Goal: Task Accomplishment & Management: Complete application form

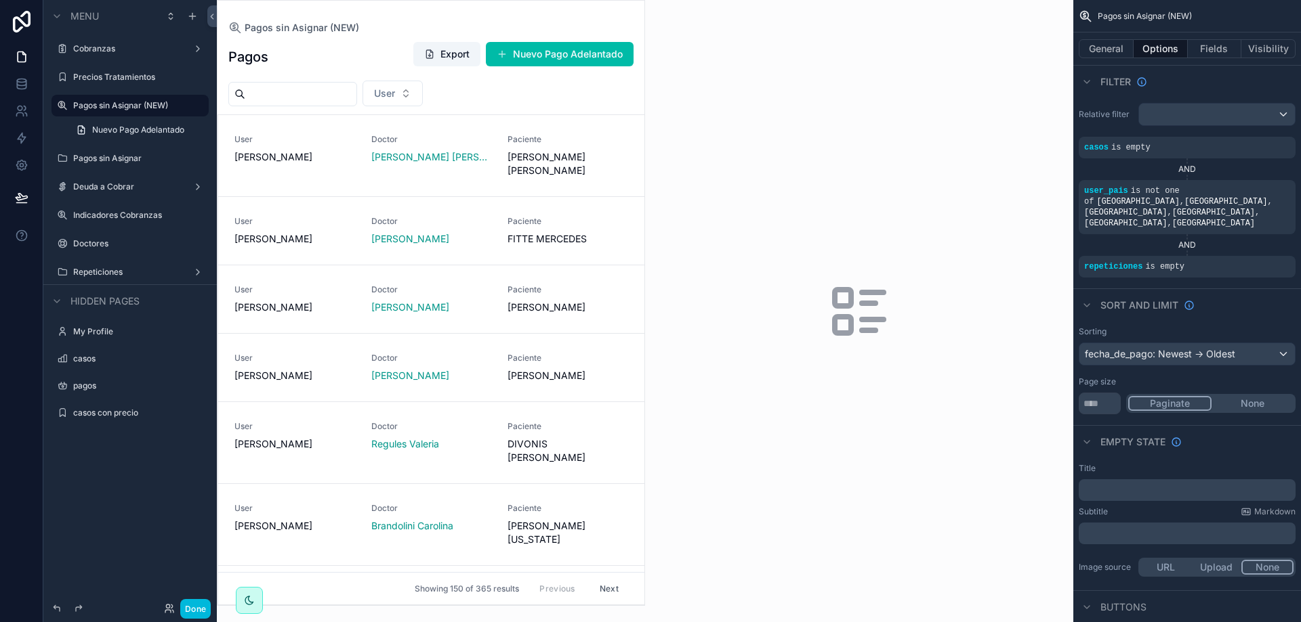
scroll to position [156, 0]
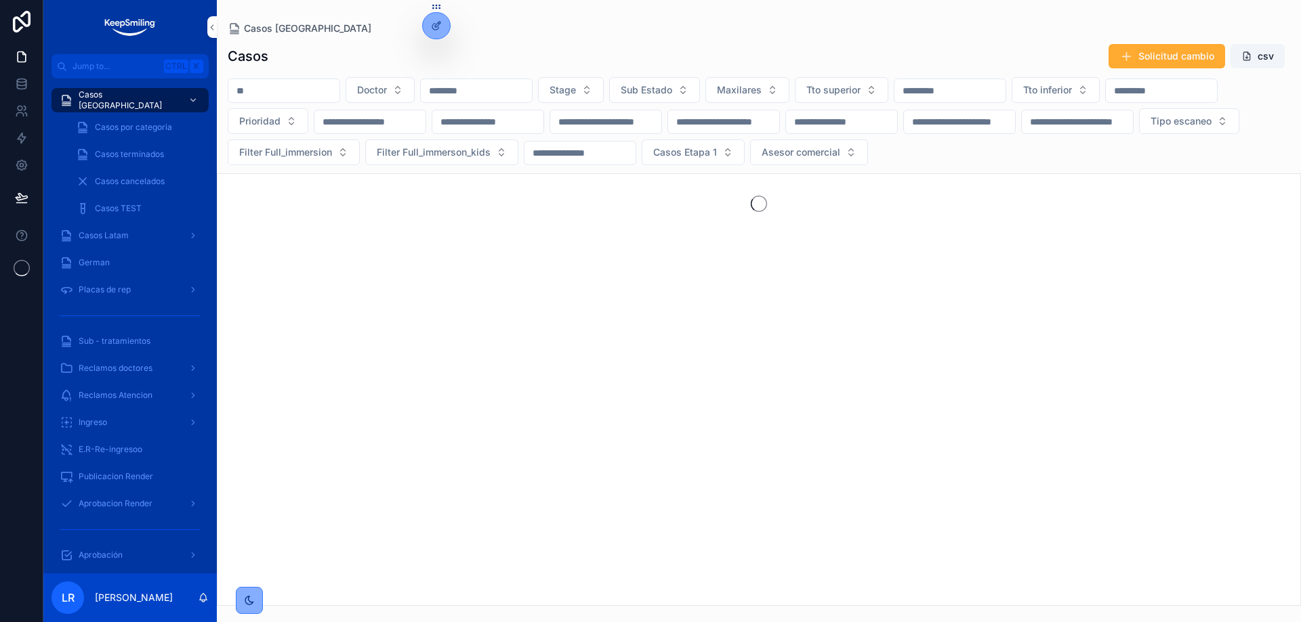
click at [121, 62] on span "Jump to..." at bounding box center [115, 66] width 86 height 11
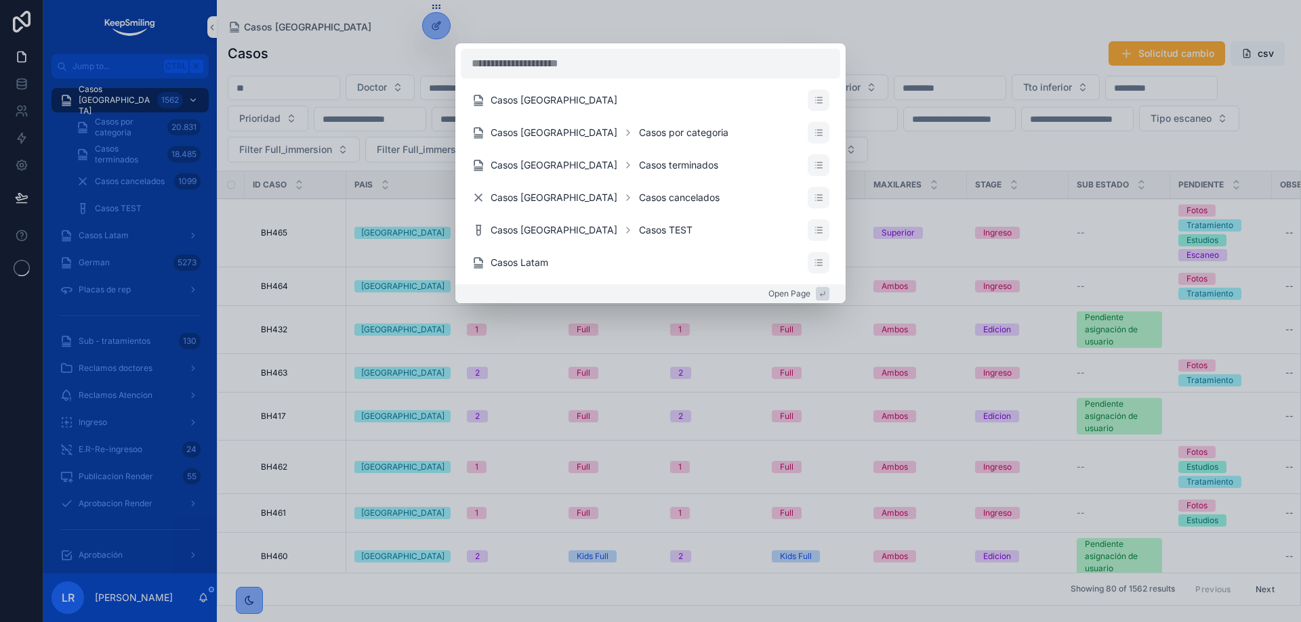
click at [255, 272] on div "Casos Argentina Casos Argentina Casos por categoria Casos Argentina Casos termi…" at bounding box center [650, 311] width 1301 height 622
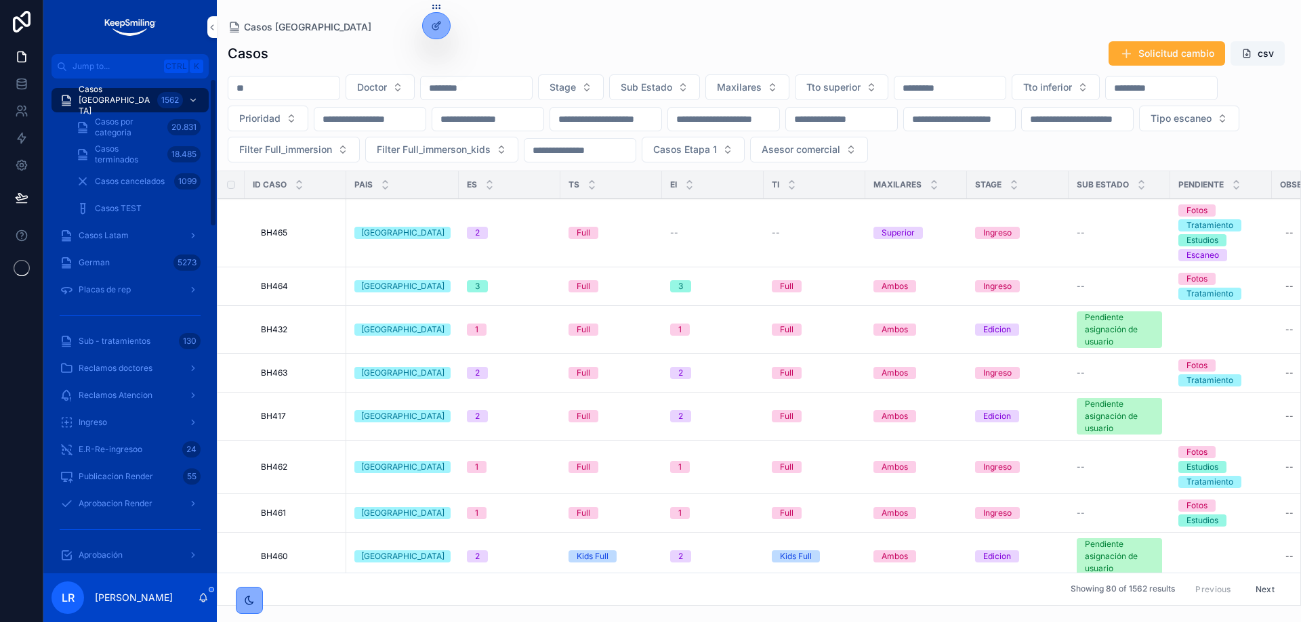
click at [116, 289] on span "Placas de rep" at bounding box center [105, 289] width 52 height 11
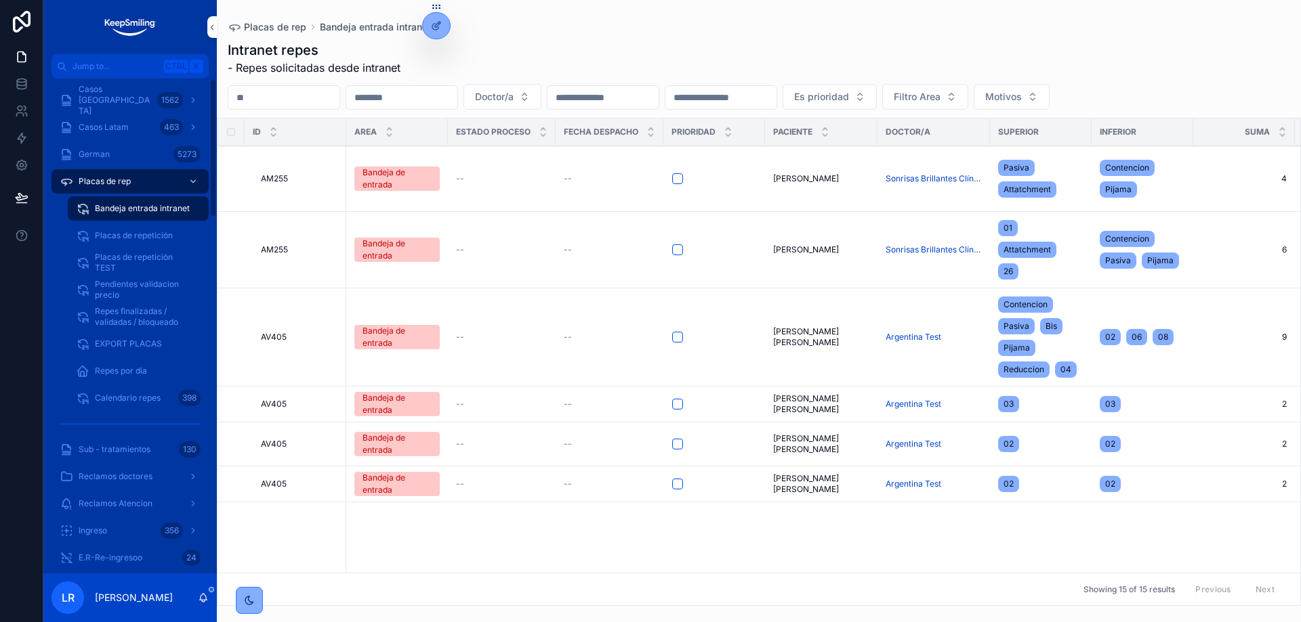
click at [102, 257] on span "Placas de repetición TEST" at bounding box center [145, 263] width 100 height 22
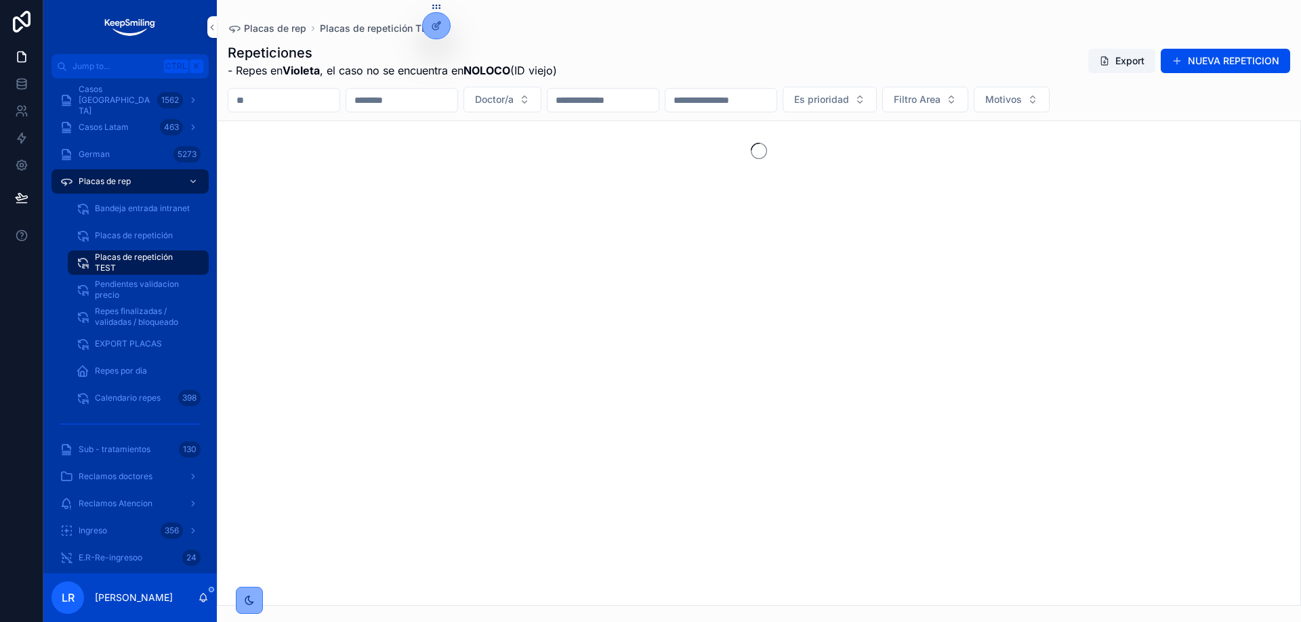
click at [1203, 63] on button "NUEVA REPETICION" at bounding box center [1224, 61] width 129 height 24
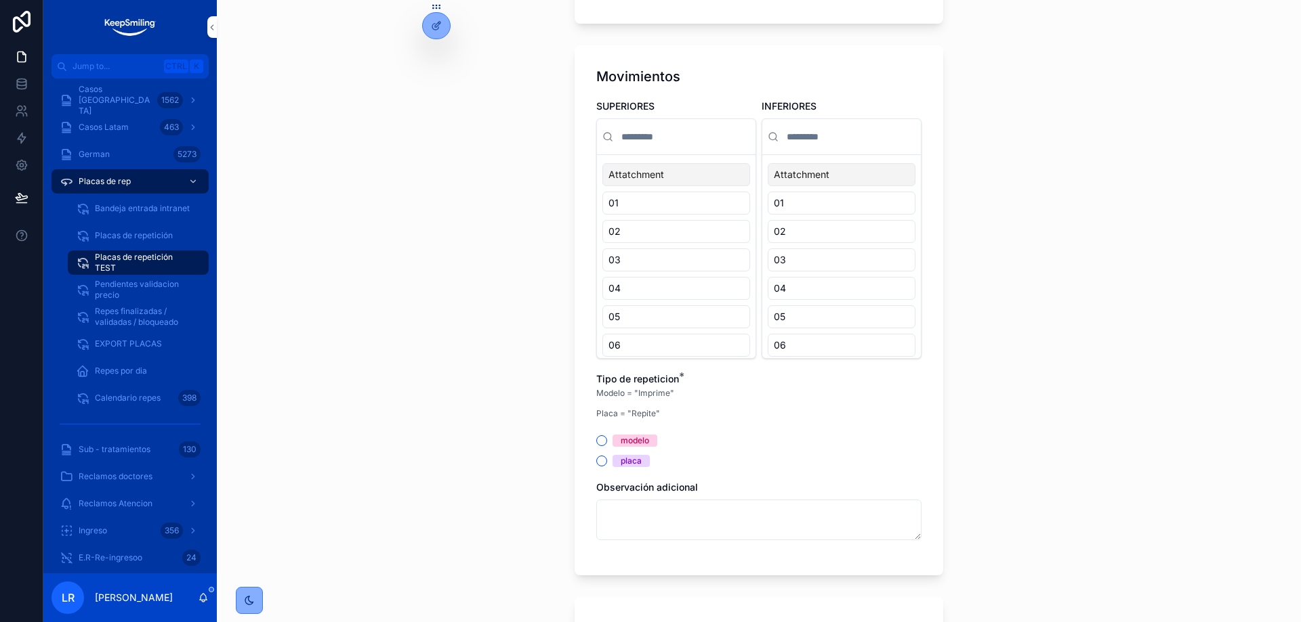
scroll to position [1448, 0]
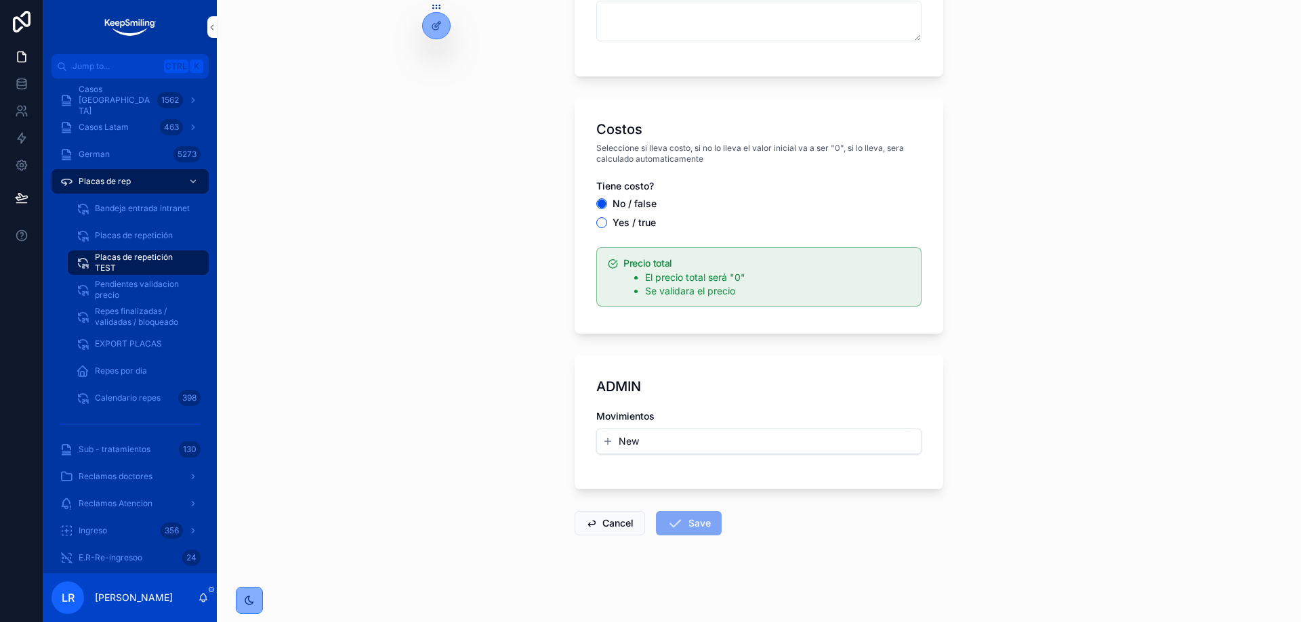
click at [664, 441] on button "New" at bounding box center [758, 442] width 313 height 14
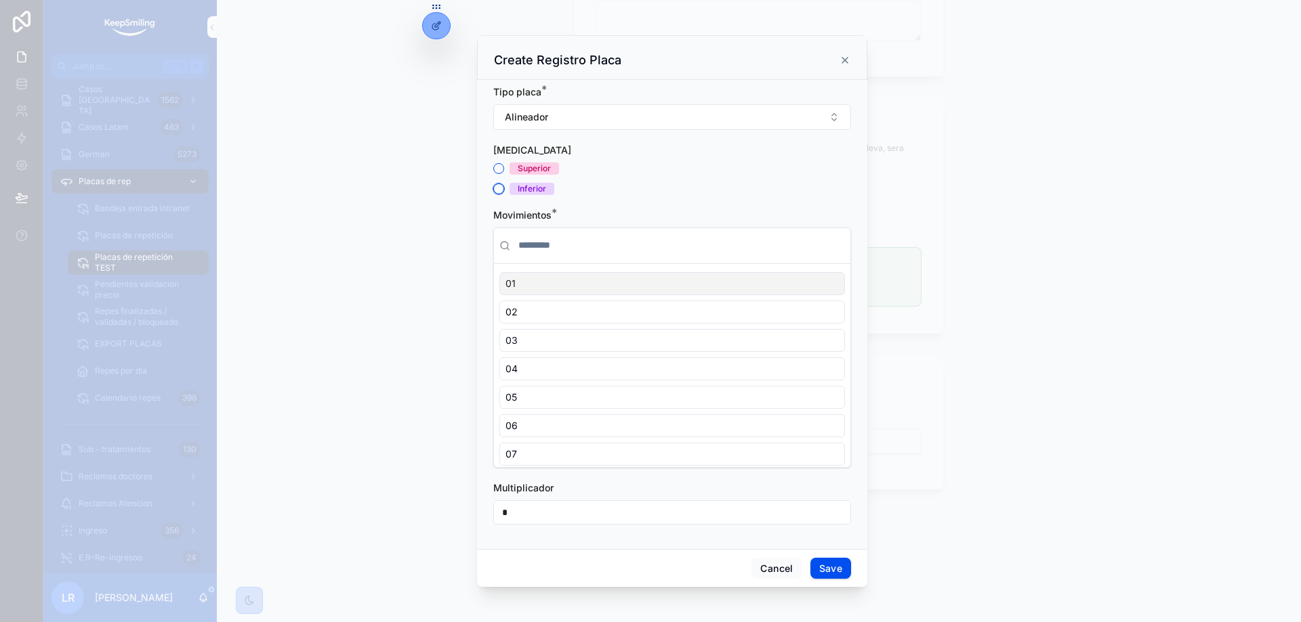
click at [493, 188] on button "Inferior" at bounding box center [498, 189] width 11 height 11
click at [589, 337] on div "03" at bounding box center [671, 340] width 345 height 23
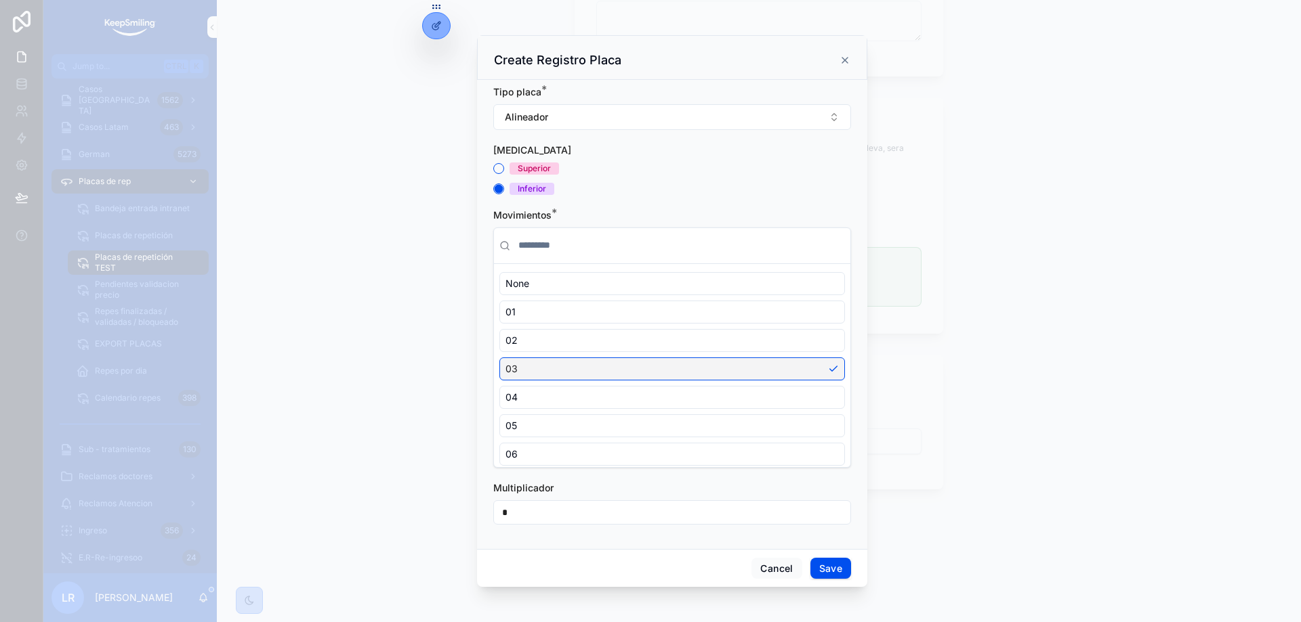
click at [582, 376] on div "03" at bounding box center [671, 369] width 345 height 23
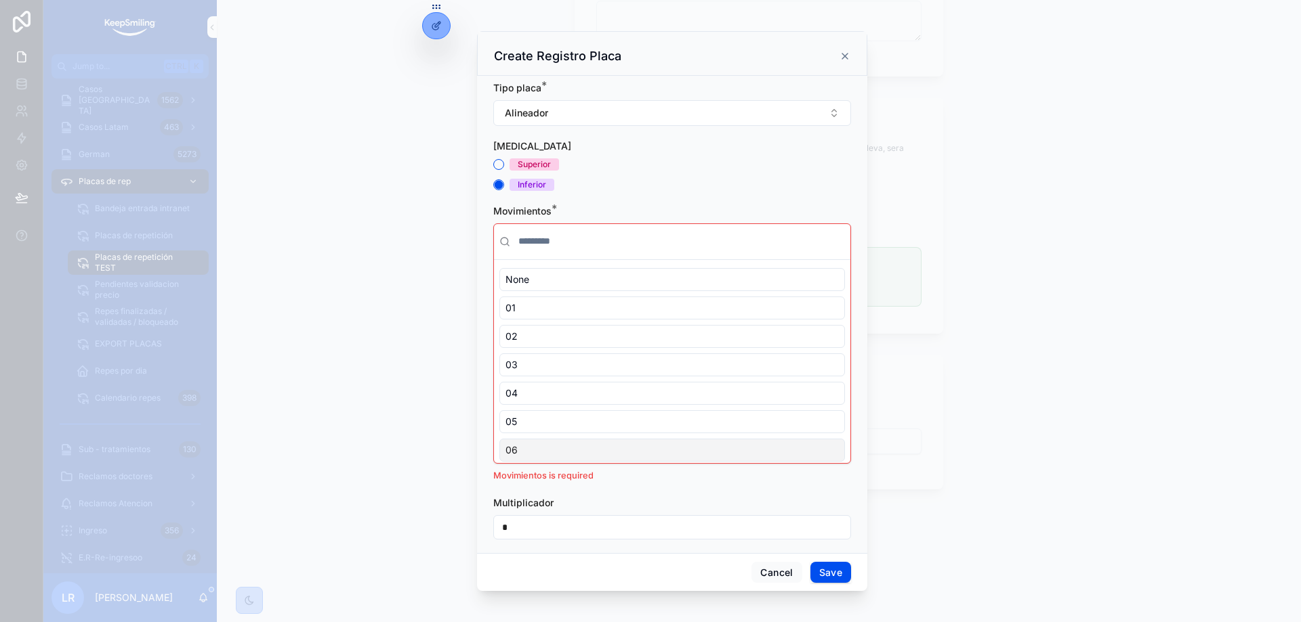
click at [566, 459] on div "06" at bounding box center [671, 450] width 345 height 23
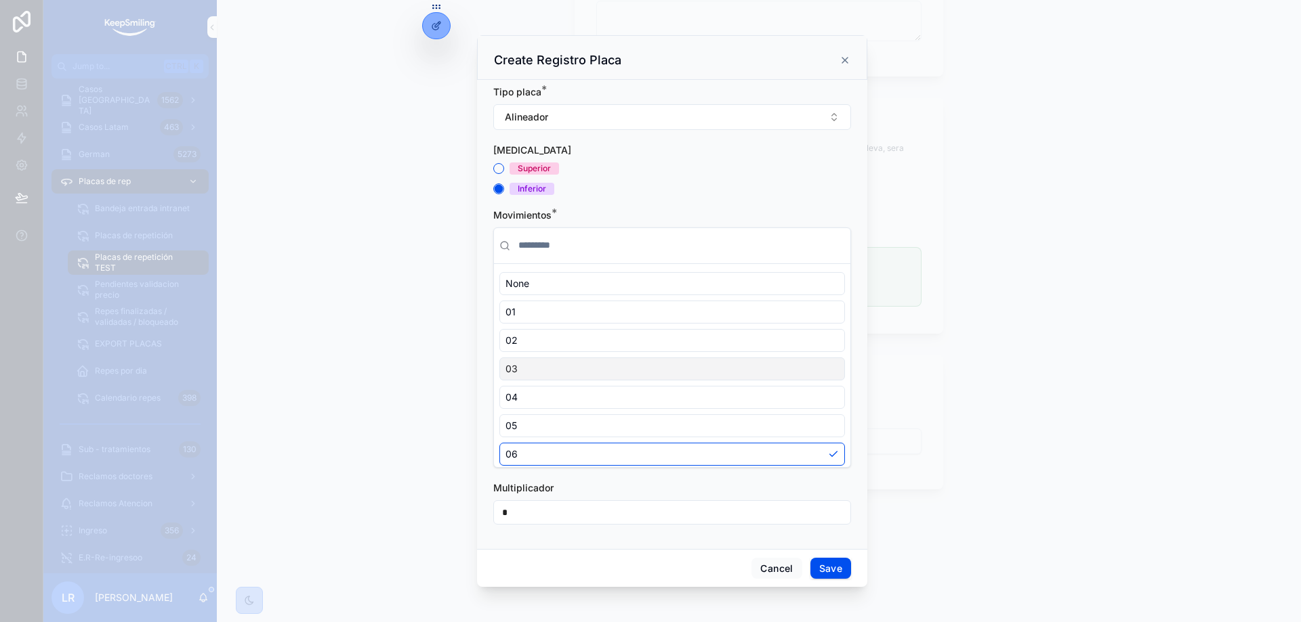
click at [587, 361] on div "03" at bounding box center [671, 369] width 345 height 23
click at [581, 340] on div "02" at bounding box center [671, 340] width 345 height 23
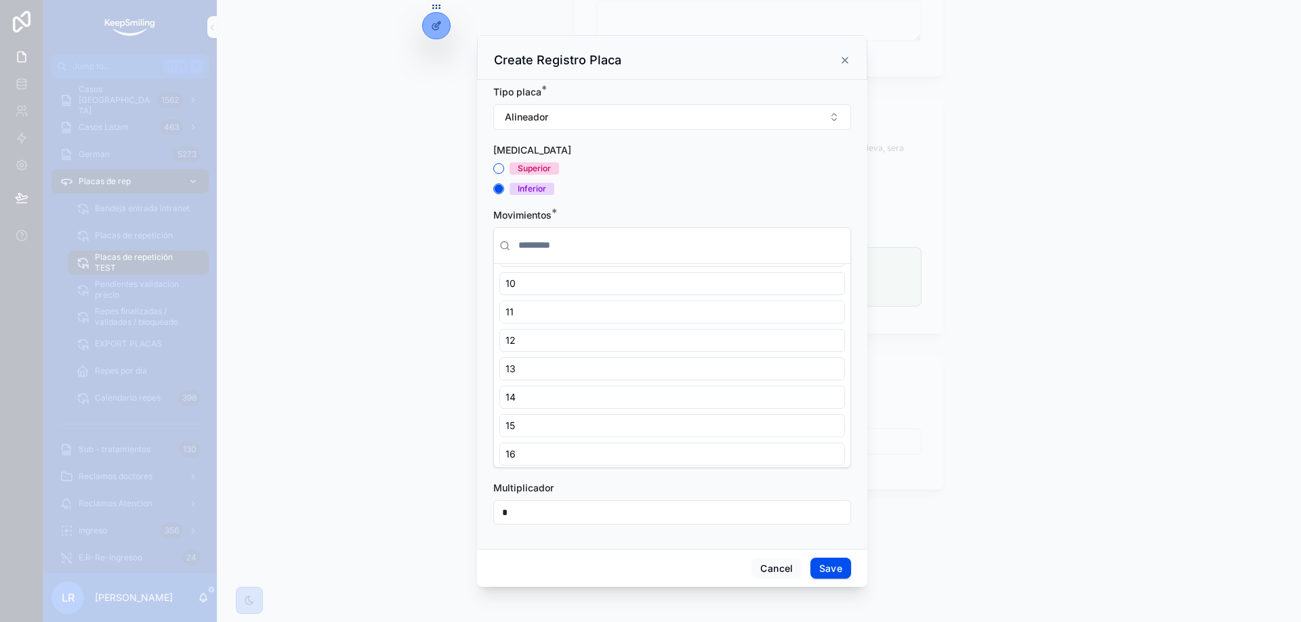
scroll to position [339, 0]
click at [719, 513] on input "*" at bounding box center [672, 512] width 356 height 19
drag, startPoint x: 565, startPoint y: 503, endPoint x: 430, endPoint y: 503, distance: 134.8
click at [432, 503] on div "Create Registro Placa Tipo placa * Alineador Maxilar Superior Inferior Movimien…" at bounding box center [671, 311] width 1257 height 622
click at [603, 554] on div "Cancel Save" at bounding box center [672, 568] width 390 height 39
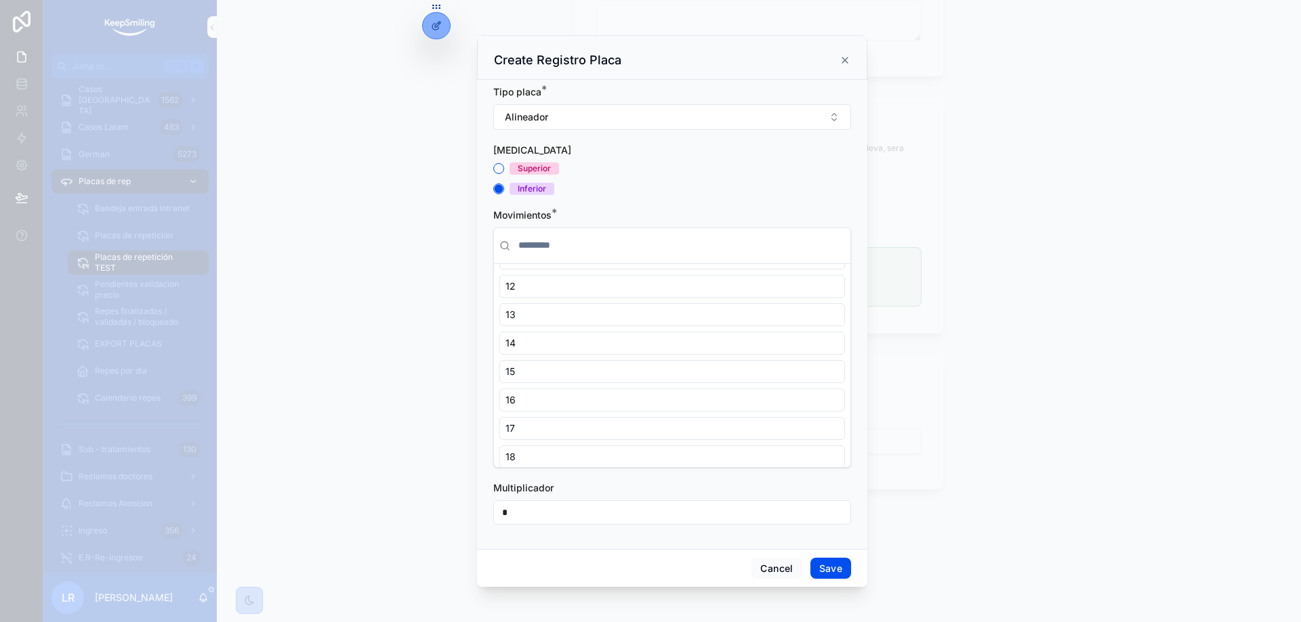
click at [825, 572] on button "Save" at bounding box center [830, 569] width 41 height 22
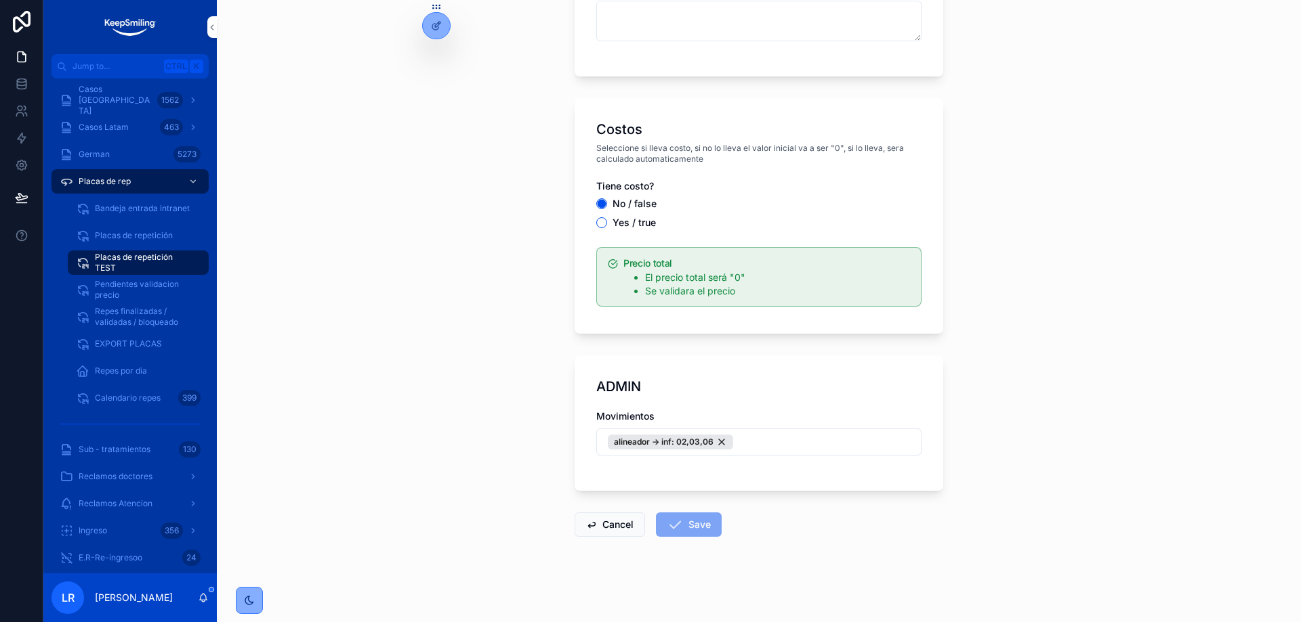
click at [769, 445] on button "alineador -> inf: 02,03,06" at bounding box center [758, 442] width 325 height 27
click at [719, 497] on button "New" at bounding box center [753, 499] width 183 height 14
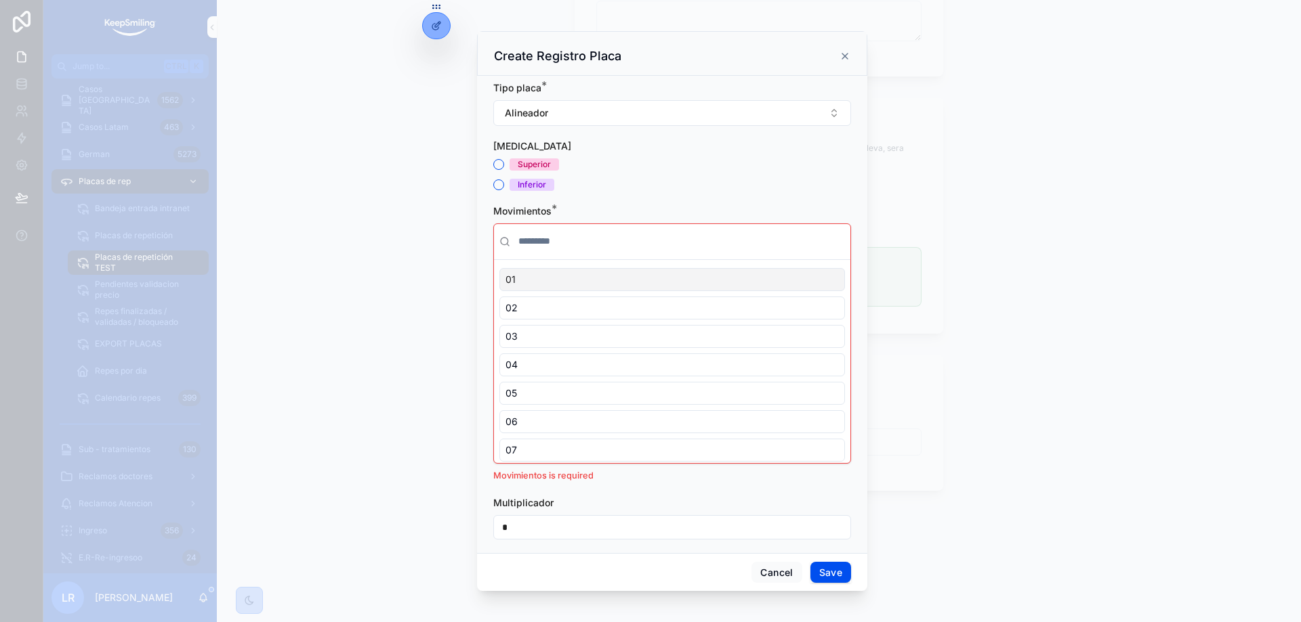
click at [595, 111] on button "Alineador" at bounding box center [672, 113] width 358 height 26
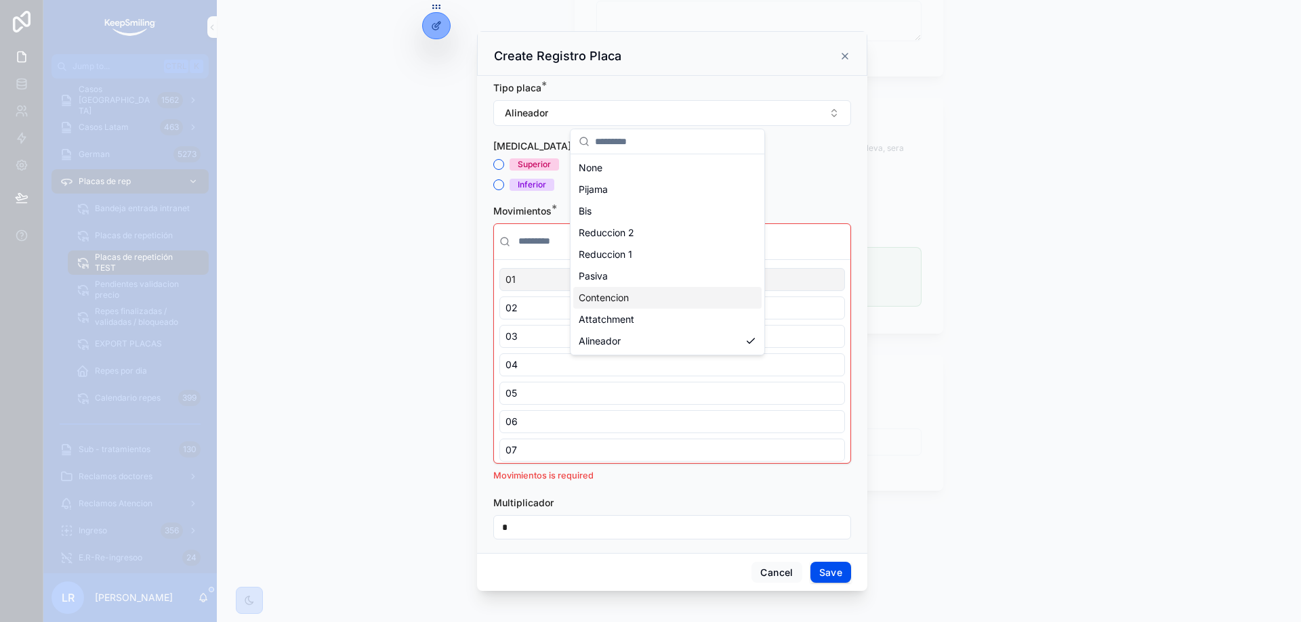
click at [614, 295] on span "Contencion" at bounding box center [603, 298] width 50 height 14
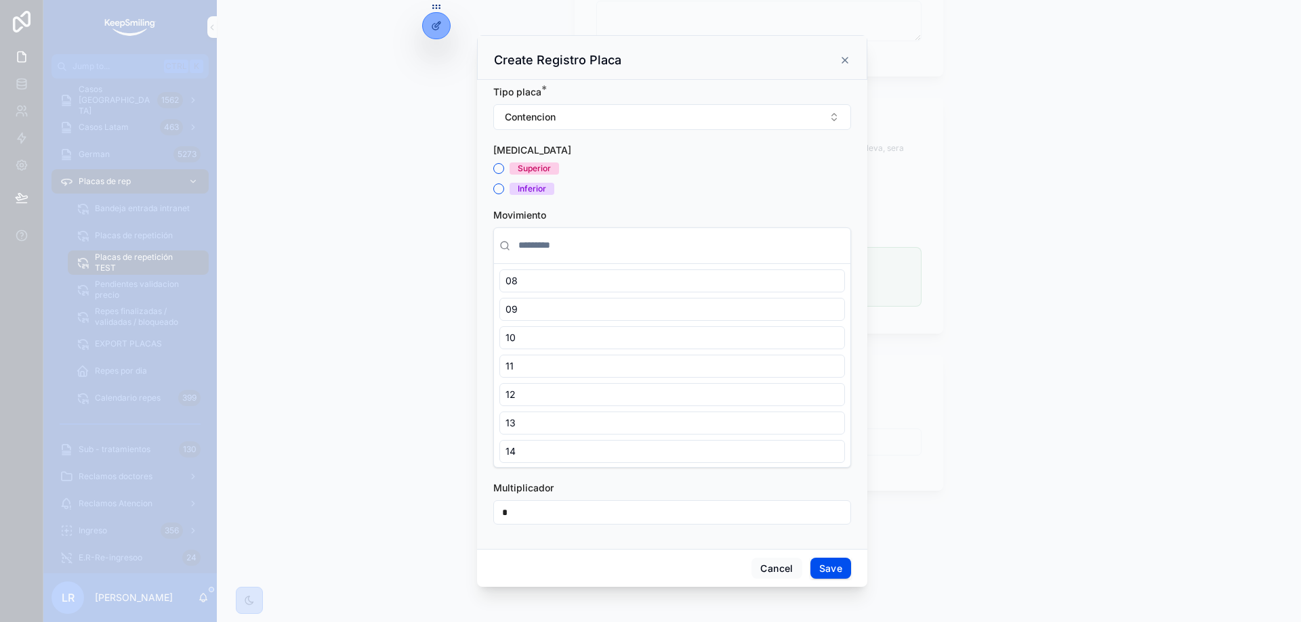
scroll to position [203, 0]
click at [766, 562] on button "Cancel" at bounding box center [776, 569] width 50 height 22
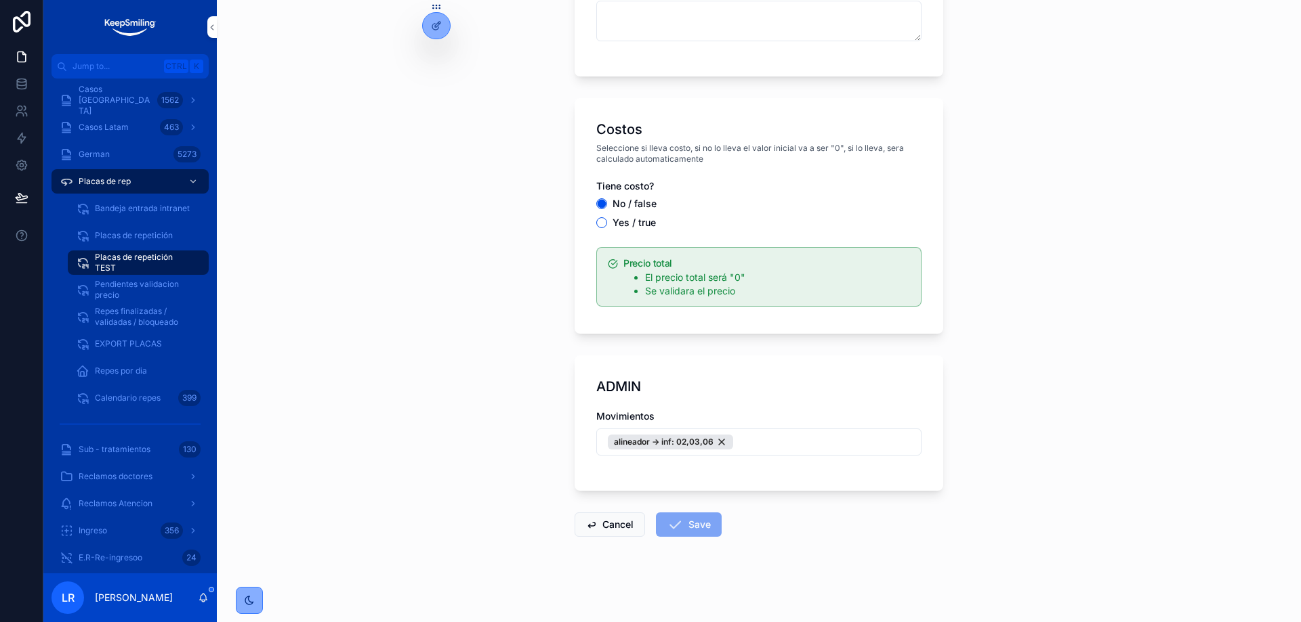
click at [1007, 487] on div "Placas de repetición TEST Create a Repeticiones Create a Repeticiones Caso ID v…" at bounding box center [759, 311] width 1084 height 622
click at [603, 527] on button "Cancel" at bounding box center [609, 525] width 70 height 24
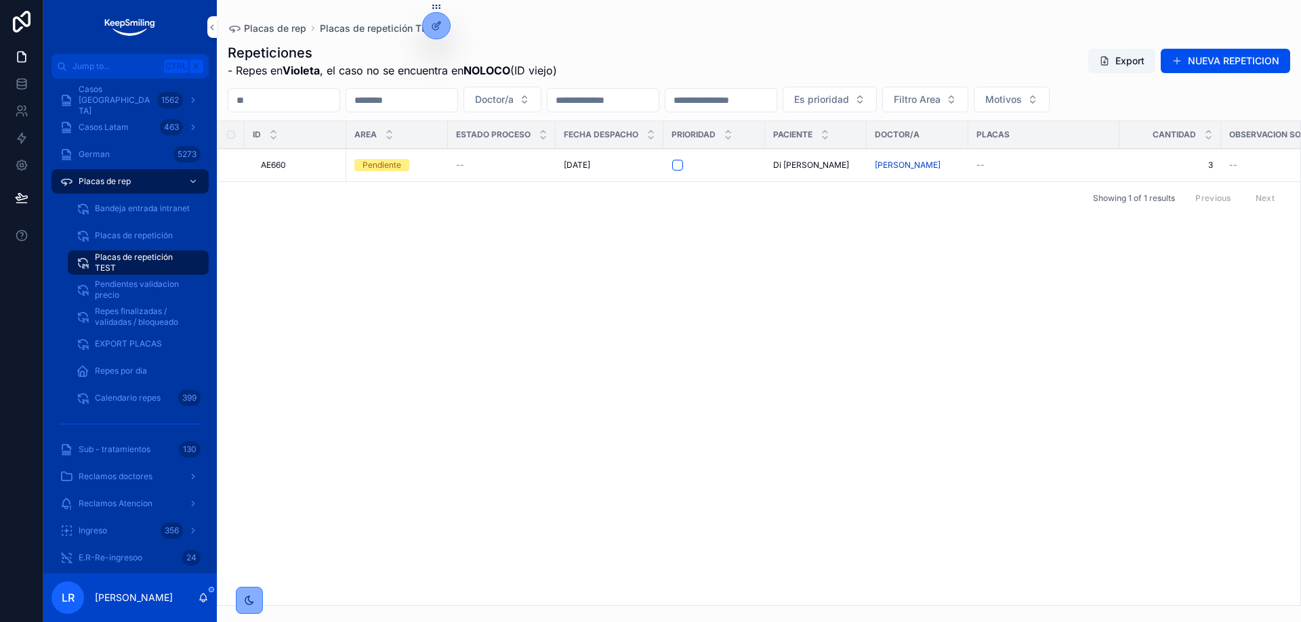
click at [665, 230] on div "ID Area Estado proceso Fecha despacho prioridad Paciente Doctor/a PLACAS Cantid…" at bounding box center [758, 363] width 1082 height 484
click at [588, 164] on span "29/1/2026" at bounding box center [577, 165] width 26 height 11
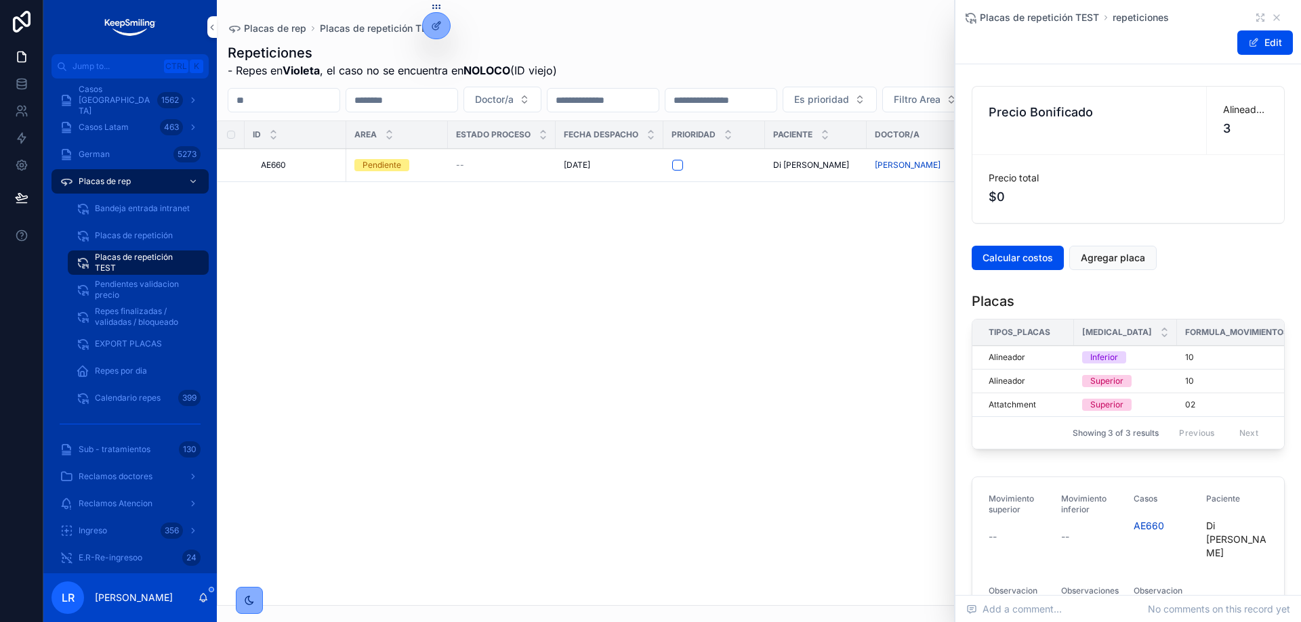
click at [1224, 227] on div "Precio Bonificado Alineadores disponibles 3 Precio total $0" at bounding box center [1127, 155] width 329 height 149
drag, startPoint x: 893, startPoint y: 295, endPoint x: 845, endPoint y: 322, distance: 56.1
drag, startPoint x: 845, startPoint y: 322, endPoint x: 732, endPoint y: 324, distance: 112.4
click at [732, 324] on div "ID Area Estado proceso Fecha despacho prioridad Paciente Doctor/a PLACAS Cantid…" at bounding box center [758, 363] width 1082 height 484
